Goal: Find specific page/section: Find specific page/section

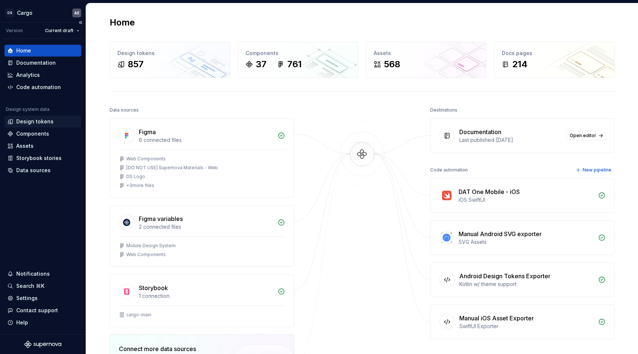
click at [44, 123] on div "Design tokens" at bounding box center [34, 121] width 37 height 7
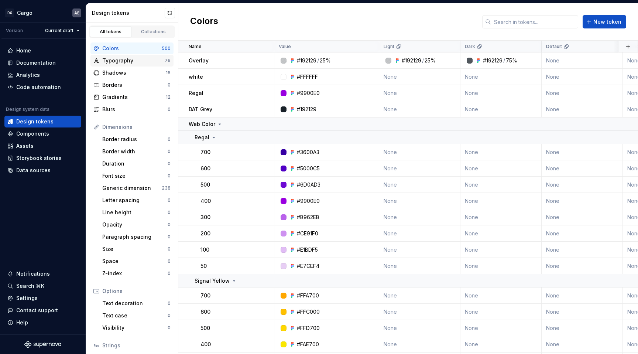
click at [127, 62] on div "Typography" at bounding box center [133, 60] width 62 height 7
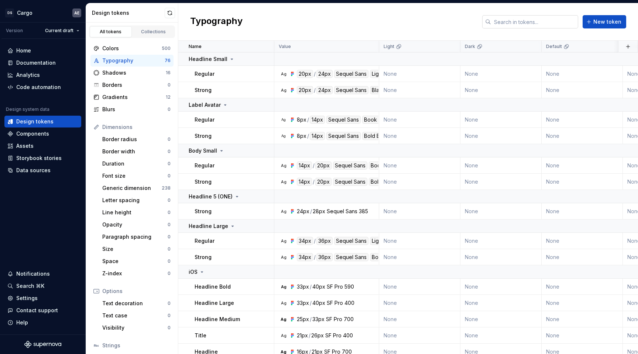
click at [548, 20] on input "text" at bounding box center [534, 21] width 87 height 13
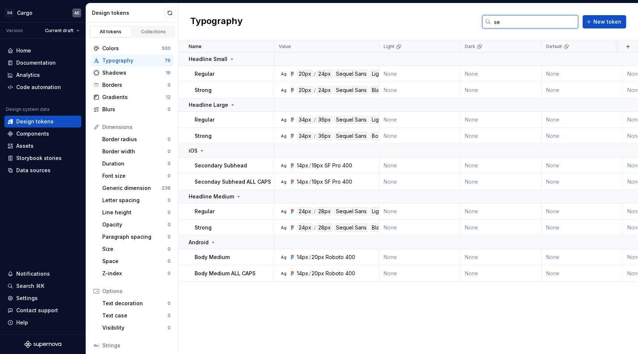
type input "s"
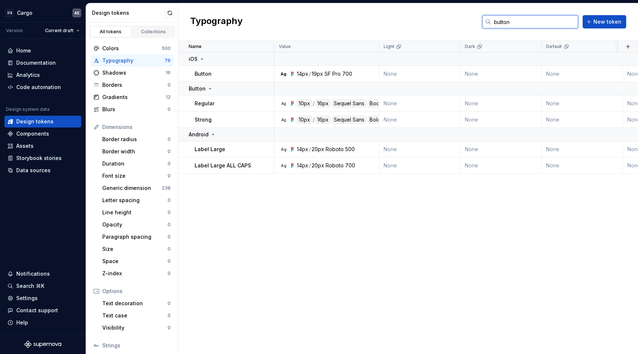
click at [536, 21] on input "button" at bounding box center [534, 21] width 87 height 13
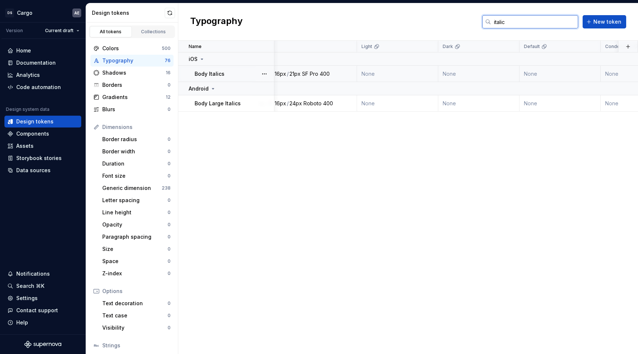
scroll to position [0, 23]
type input "italic"
click at [325, 72] on div "400" at bounding box center [324, 73] width 10 height 7
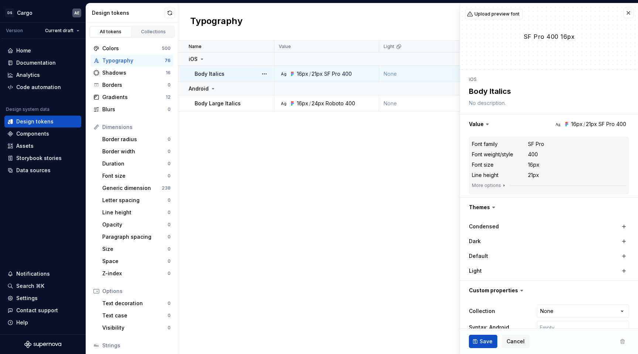
click at [211, 77] on p "Body Italics" at bounding box center [210, 73] width 30 height 7
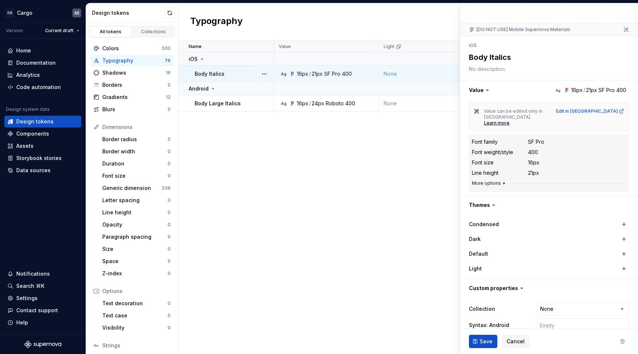
scroll to position [55, 0]
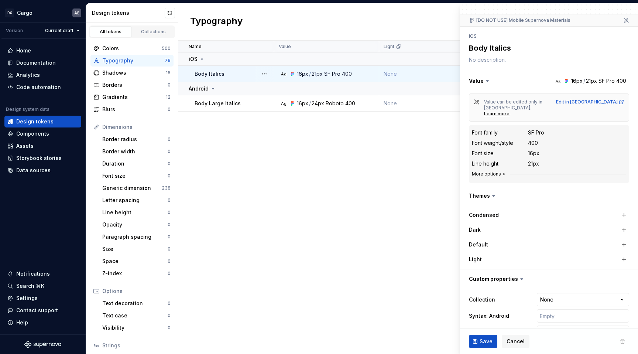
type textarea "*"
click at [145, 46] on div "Colors" at bounding box center [131, 48] width 59 height 7
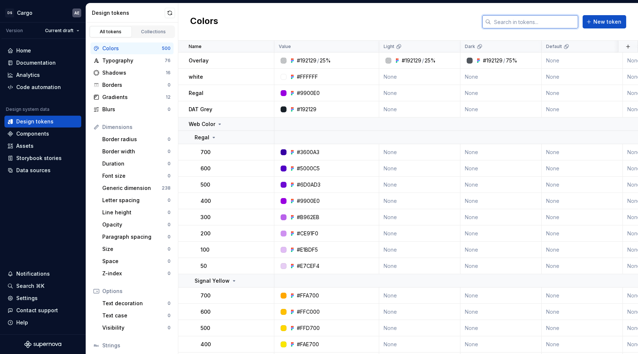
click at [527, 28] on input "text" at bounding box center [534, 21] width 87 height 13
paste input "Link"
type input "Link"
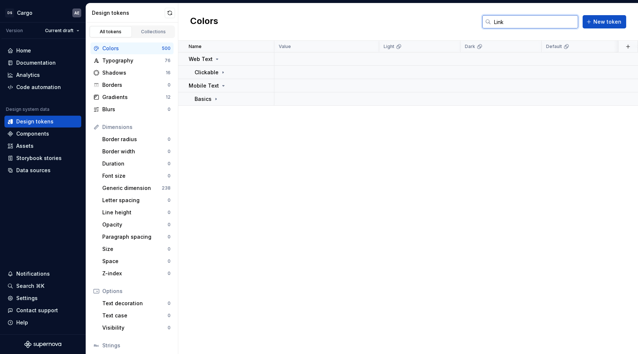
click at [522, 24] on input "Link" at bounding box center [534, 21] width 87 height 13
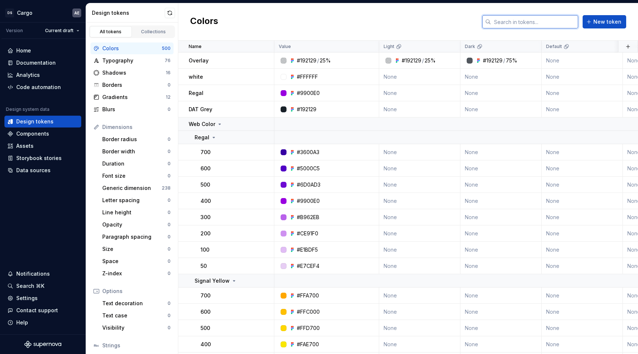
paste input "#0046E0"
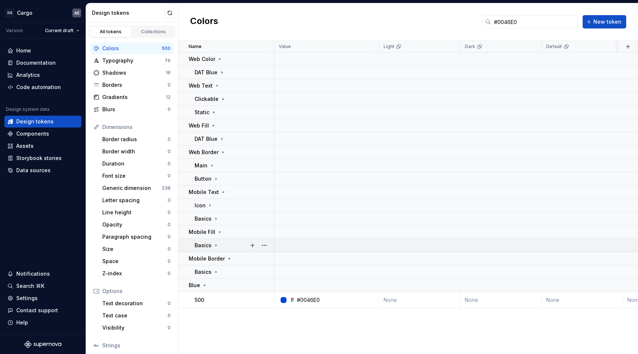
click at [216, 244] on icon at bounding box center [216, 245] width 6 height 6
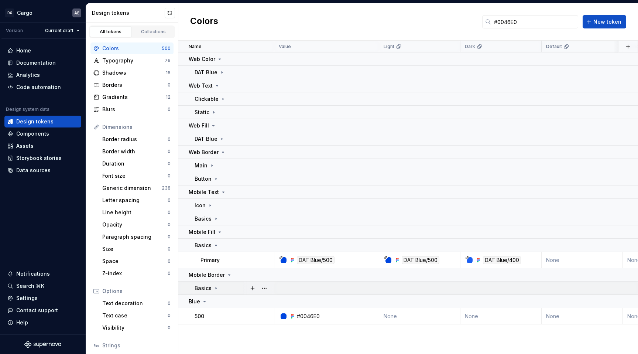
click at [219, 287] on div "Basics" at bounding box center [234, 287] width 79 height 7
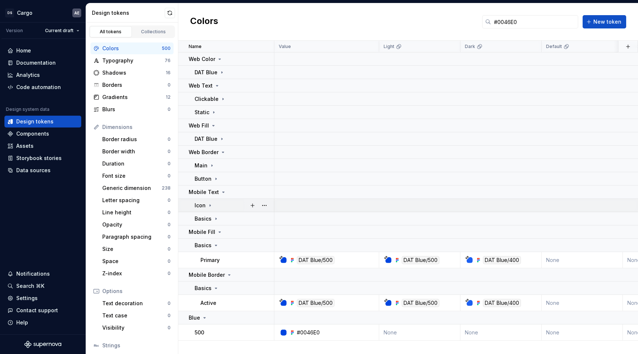
click at [211, 205] on icon at bounding box center [210, 205] width 6 height 6
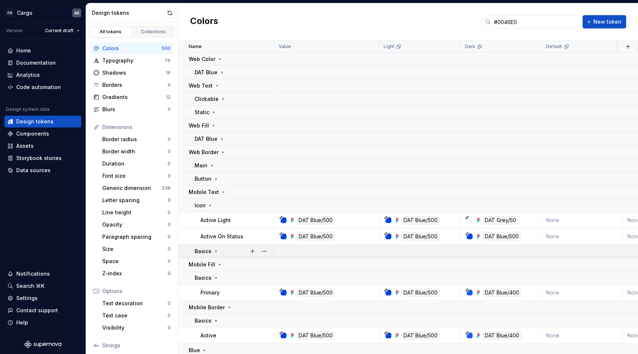
click at [219, 252] on div "Basics" at bounding box center [234, 251] width 79 height 7
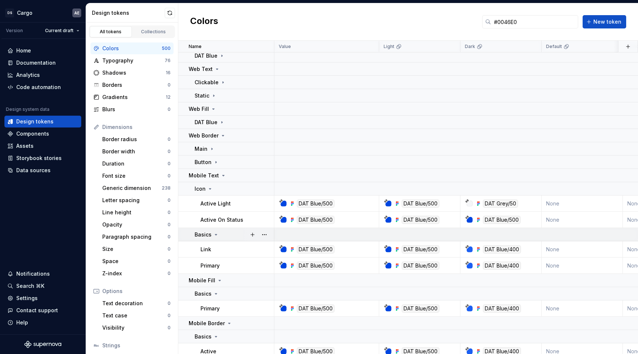
scroll to position [17, 0]
click at [549, 26] on input "#0046E0" at bounding box center [534, 21] width 87 height 13
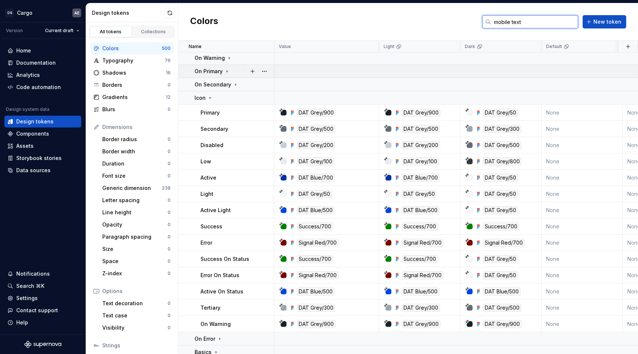
scroll to position [0, 0]
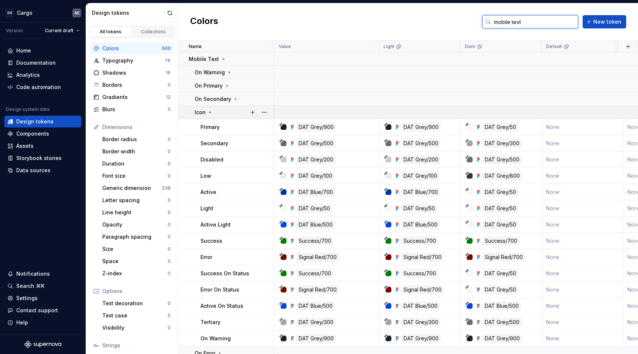
type input "mobile text"
click at [210, 115] on div "Icon" at bounding box center [204, 112] width 18 height 7
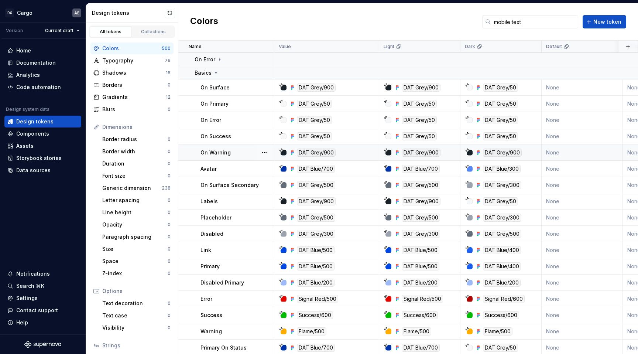
scroll to position [95, 0]
